Goal: Task Accomplishment & Management: Complete application form

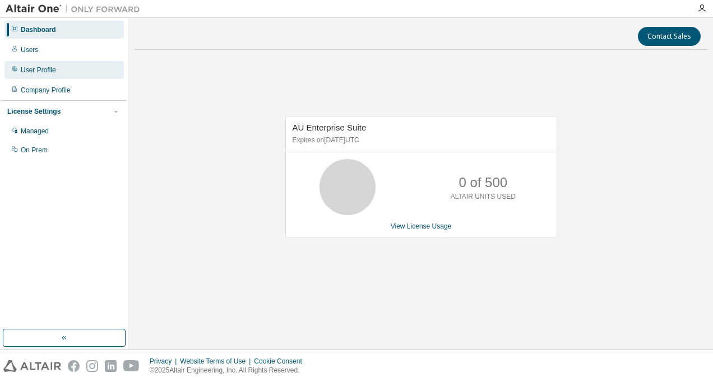
click at [43, 69] on div "User Profile" at bounding box center [38, 70] width 35 height 9
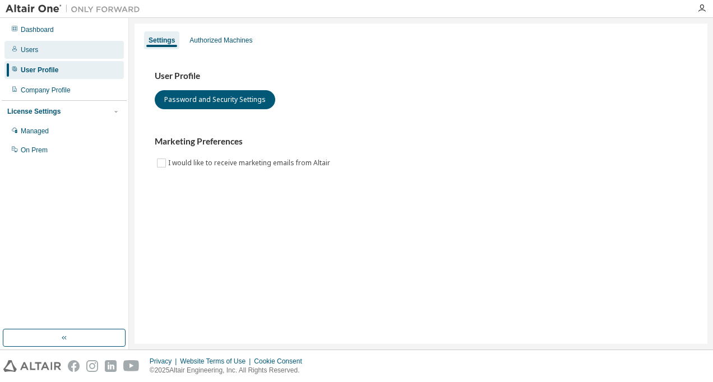
click at [39, 53] on div "Users" at bounding box center [63, 50] width 119 height 18
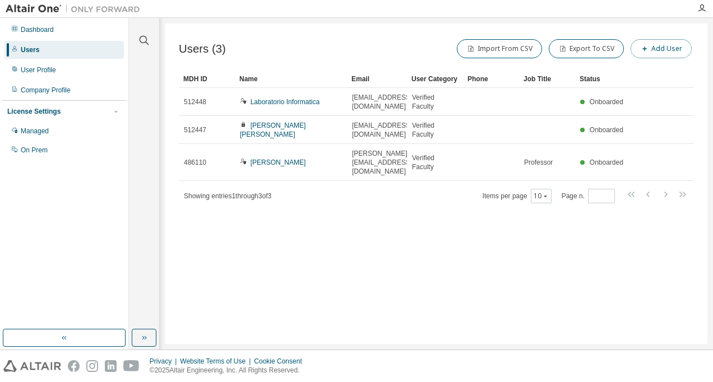
click at [687, 43] on button "Add User" at bounding box center [660, 48] width 61 height 19
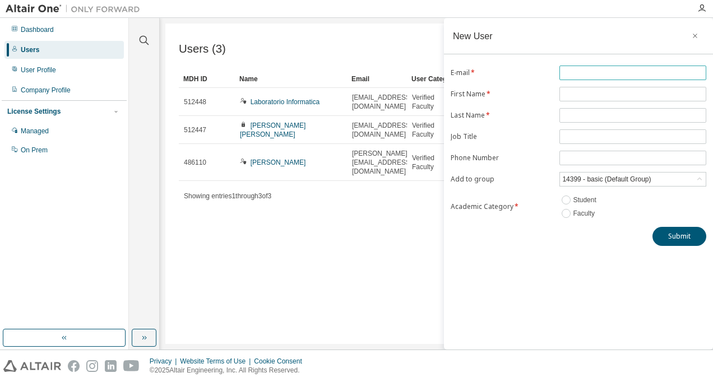
click at [601, 77] on span at bounding box center [632, 73] width 147 height 15
click at [590, 66] on span at bounding box center [632, 73] width 147 height 15
click at [587, 71] on input "text" at bounding box center [632, 72] width 141 height 9
paste input "**********"
type input "**********"
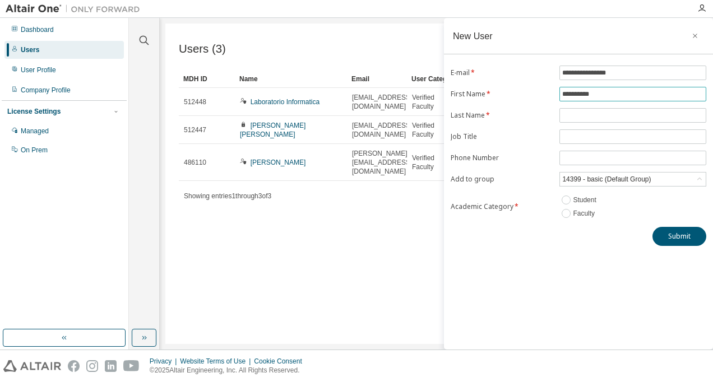
type input "**********"
type input "*******"
click at [705, 180] on div "14399 - basic (Default Group)" at bounding box center [633, 179] width 146 height 13
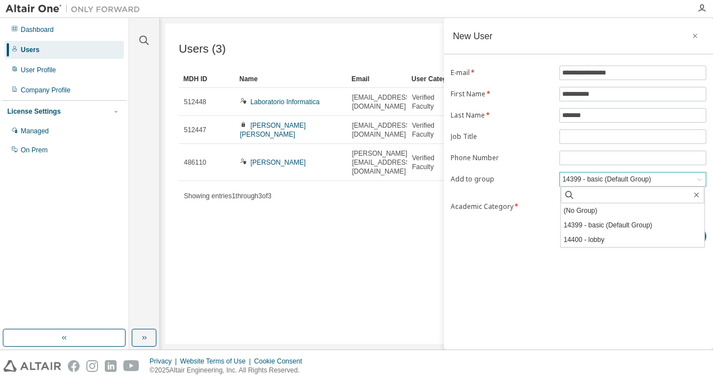
click at [704, 180] on div "14399 - basic (Default Group)" at bounding box center [633, 179] width 146 height 13
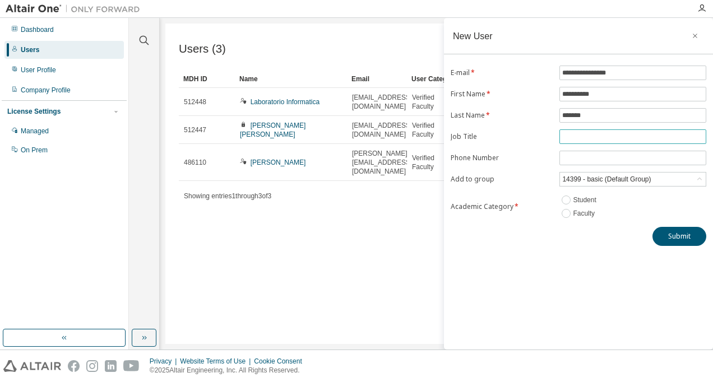
click at [602, 137] on input "text" at bounding box center [632, 136] width 141 height 9
type input "*********"
click at [663, 235] on button "Submit" at bounding box center [679, 236] width 54 height 19
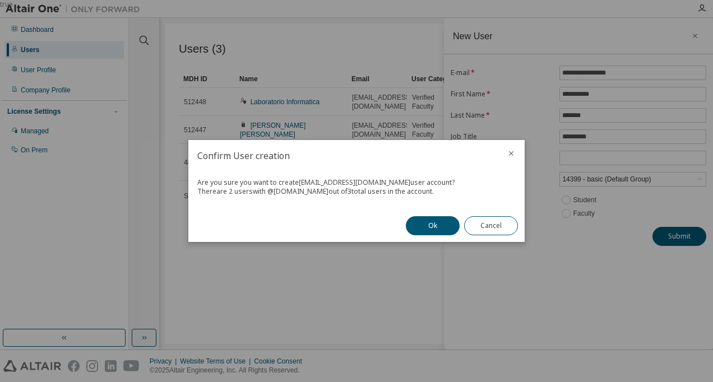
drag, startPoint x: 403, startPoint y: 193, endPoint x: 198, endPoint y: 188, distance: 204.6
click at [198, 188] on div "There are 2 users with @ ua.es out of 3 total users in the account." at bounding box center [356, 191] width 318 height 9
copy div "There are 2 users with @ ua.es out of 3 total users in the account."
click at [431, 187] on div "There are 2 users with @ ua.es out of 3 total users in the account." at bounding box center [356, 191] width 318 height 9
click at [422, 222] on button "Ok" at bounding box center [433, 225] width 54 height 19
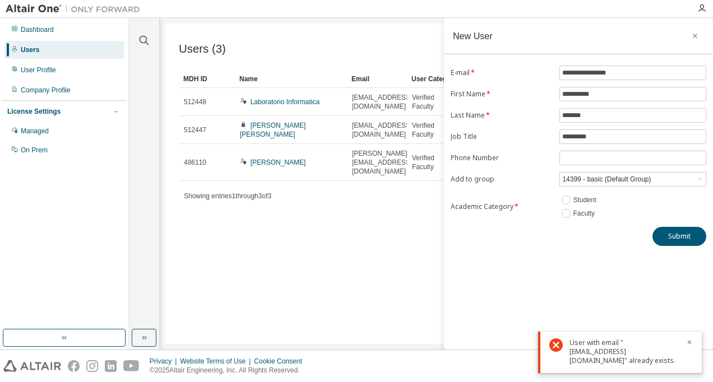
click at [695, 36] on icon "button" at bounding box center [695, 35] width 8 height 9
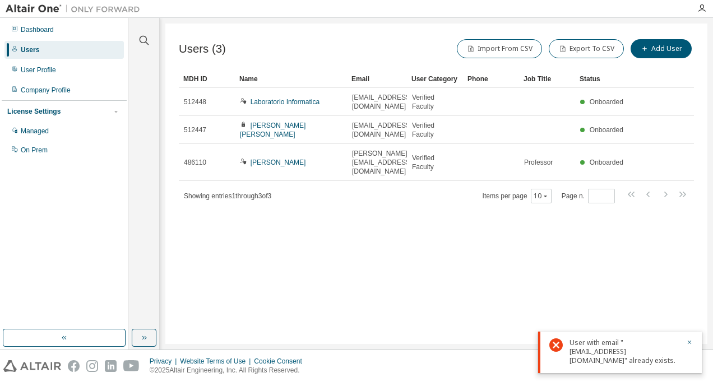
click at [594, 353] on div "User with email "jm.palazon@ua.es" already exists." at bounding box center [624, 351] width 110 height 27
click at [451, 286] on div "Users (3) Import From CSV Export To CSV Add User Clear Load Save Save As Field …" at bounding box center [436, 184] width 542 height 320
click at [39, 70] on div "User Profile" at bounding box center [38, 70] width 35 height 9
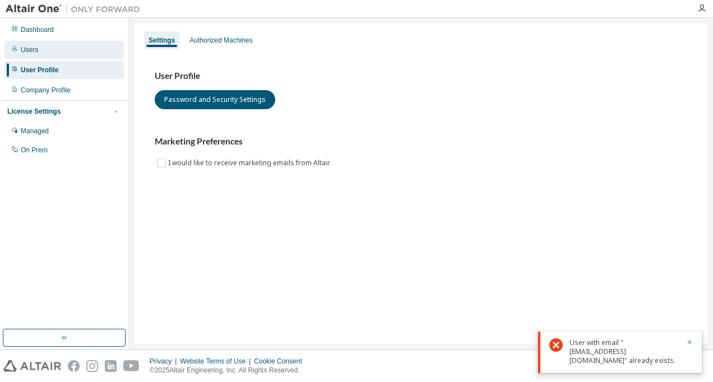
click at [33, 51] on div "Users" at bounding box center [29, 49] width 17 height 9
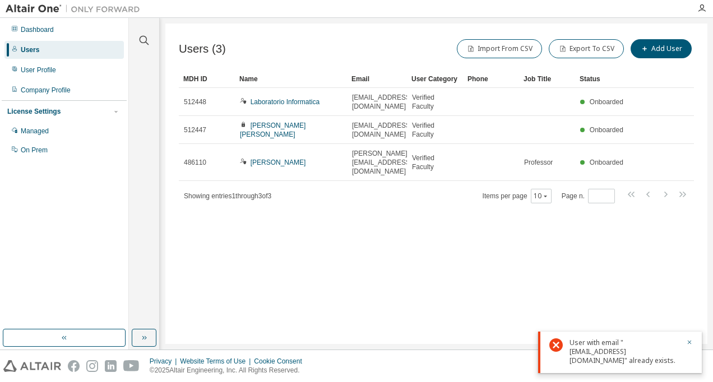
click at [690, 346] on div "User with email "jm.palazon@ua.es" already exists." at bounding box center [620, 352] width 164 height 41
click at [690, 347] on div "User with email "jm.palazon@ua.es" already exists." at bounding box center [620, 352] width 164 height 41
click at [463, 217] on div "Users (3) Import From CSV Export To CSV Add User Clear Load Save Save As Field …" at bounding box center [436, 184] width 542 height 320
